Goal: Task Accomplishment & Management: Use online tool/utility

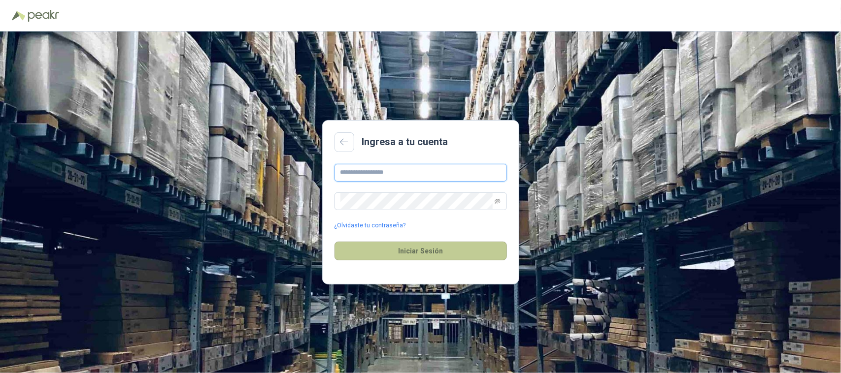
type input "**********"
click at [409, 247] on button "Iniciar Sesión" at bounding box center [421, 251] width 172 height 19
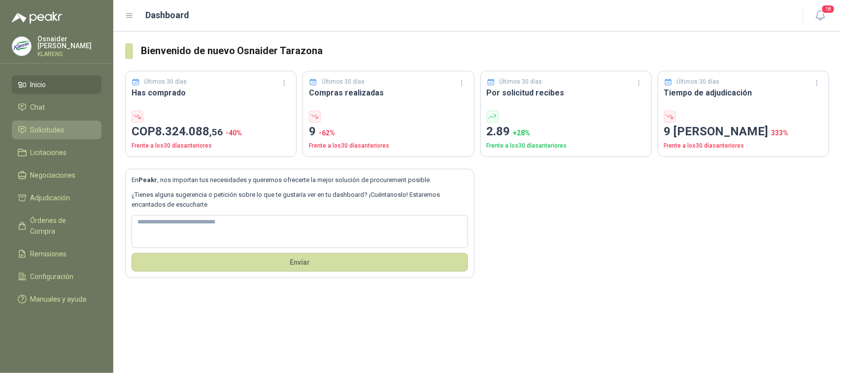
click at [66, 136] on link "Solicitudes" at bounding box center [57, 130] width 90 height 19
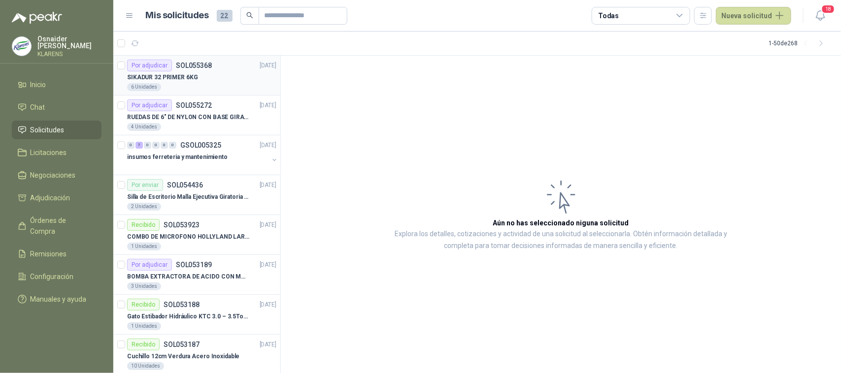
click at [213, 88] on div "6 Unidades" at bounding box center [201, 87] width 149 height 8
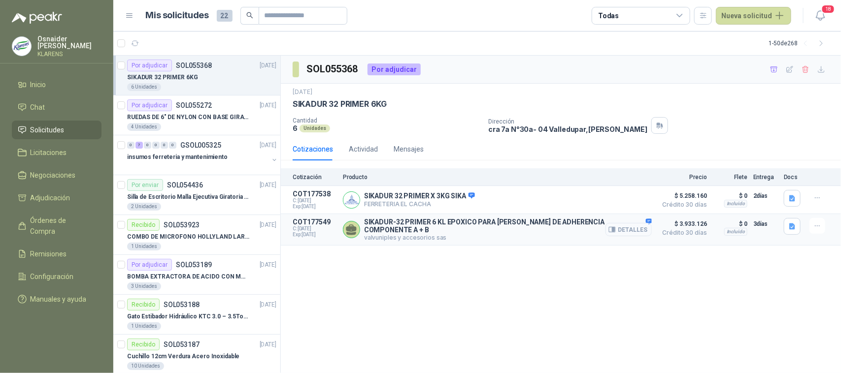
click at [648, 227] on button "Detalles" at bounding box center [628, 229] width 46 height 13
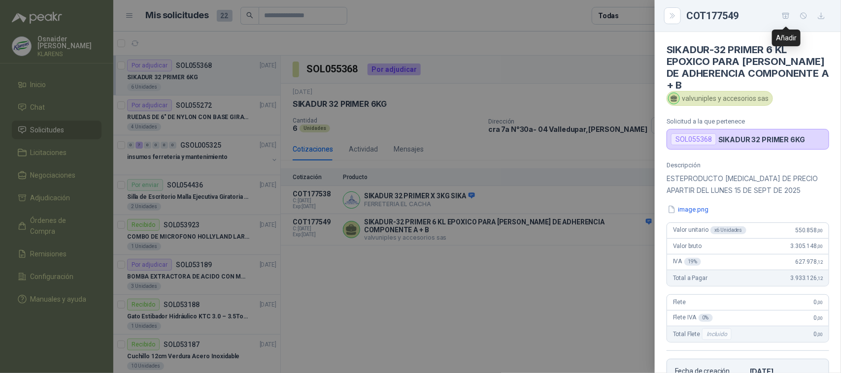
click at [672, 16] on icon "button" at bounding box center [785, 15] width 7 height 5
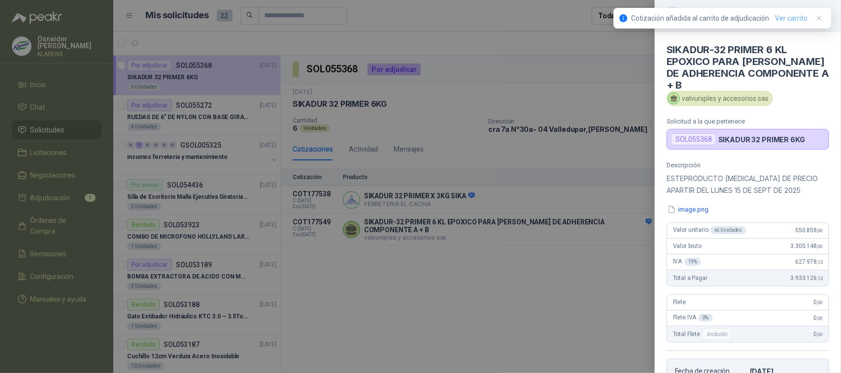
click at [672, 19] on link "Ver carrito" at bounding box center [791, 18] width 33 height 11
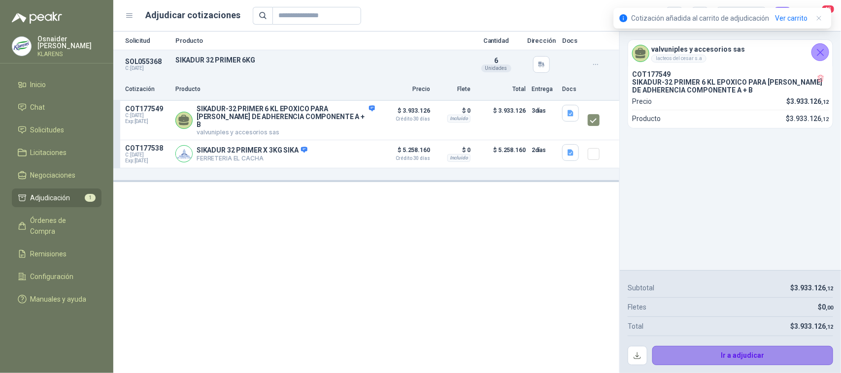
click at [672, 299] on button "Ir a adjudicar" at bounding box center [742, 356] width 181 height 20
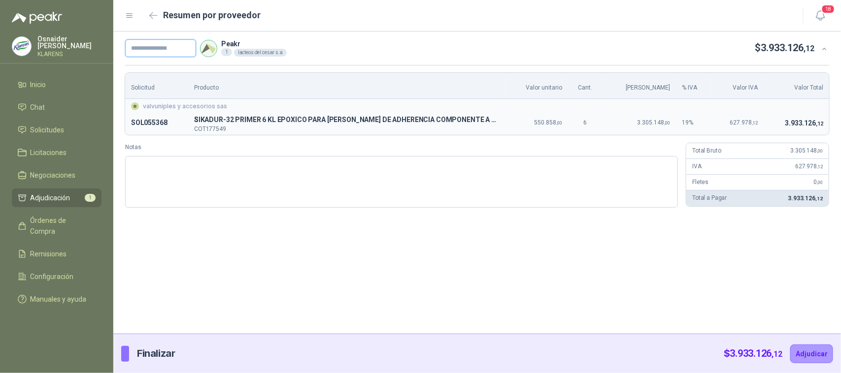
click at [183, 46] on input "text" at bounding box center [160, 48] width 71 height 18
type input "*****"
click at [672, 299] on button "Adjudicar" at bounding box center [811, 354] width 43 height 19
